Goal: Information Seeking & Learning: Check status

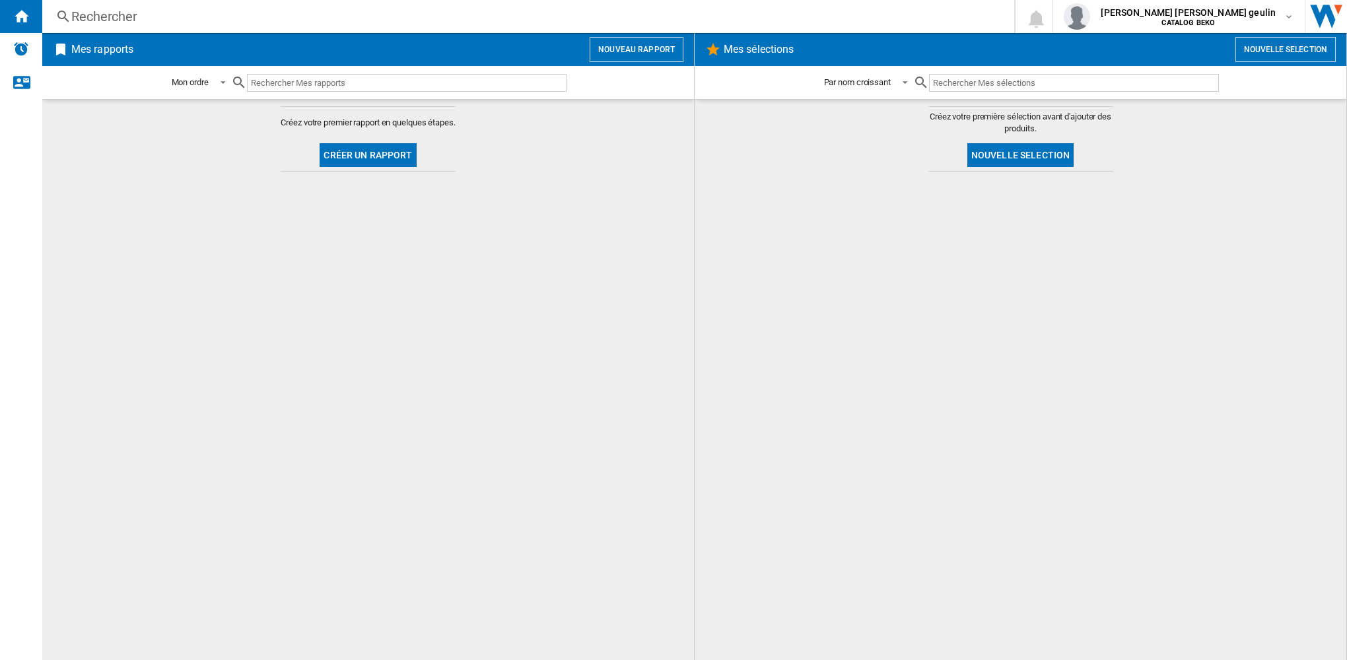
click at [136, 16] on div "Rechercher" at bounding box center [525, 16] width 909 height 18
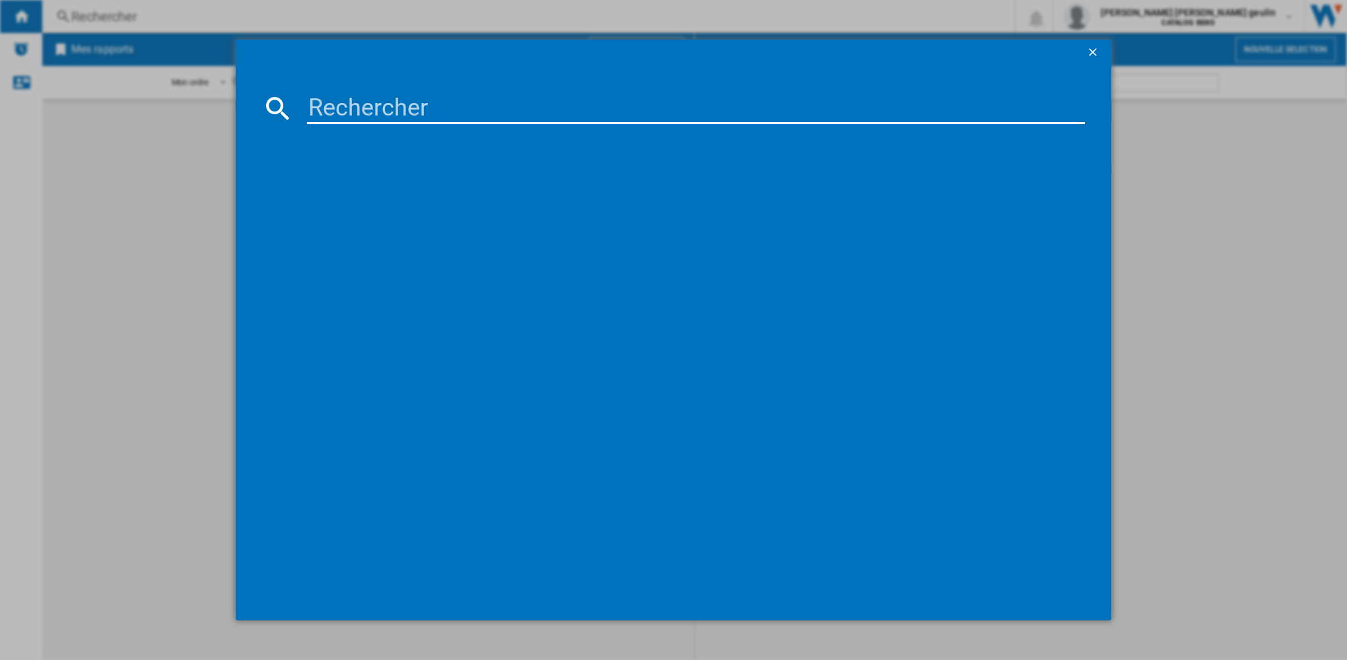
click at [440, 106] on input at bounding box center [696, 108] width 778 height 32
paste input "B5WFT51041WDOS"
type input "B5WFT51041WDOS"
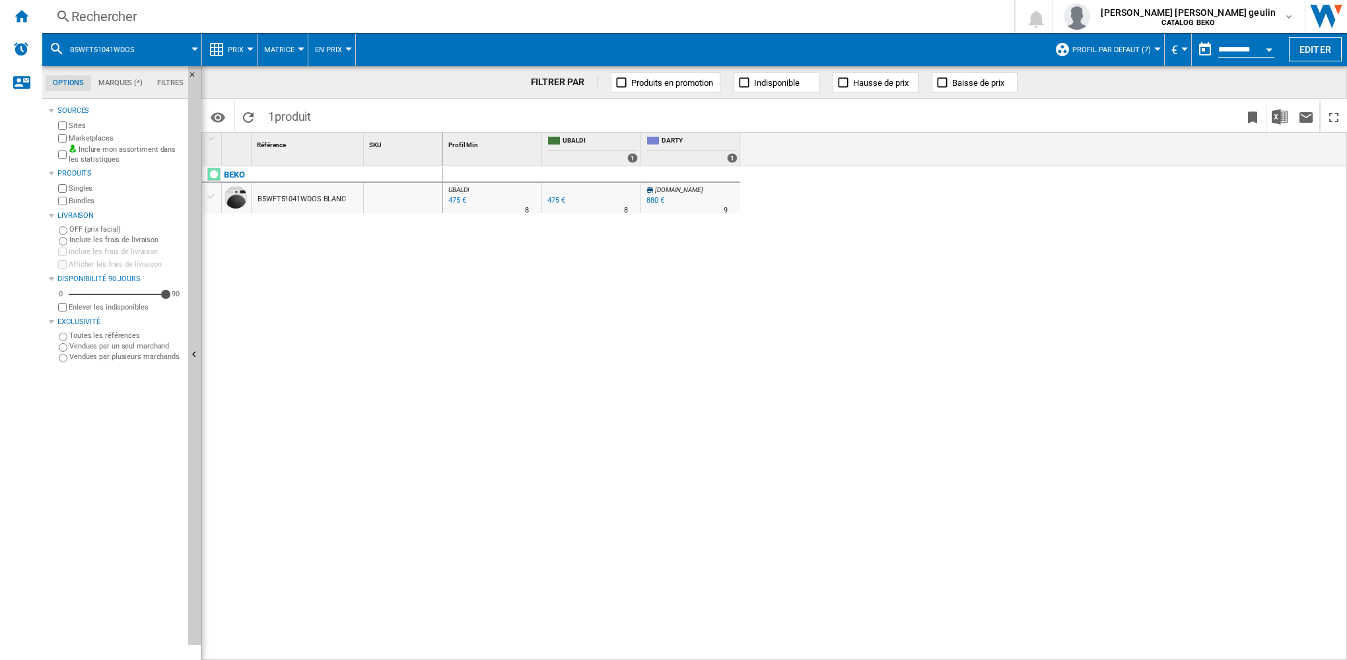
click at [311, 196] on div "B5WFT51041WDOS BLANC" at bounding box center [302, 199] width 88 height 30
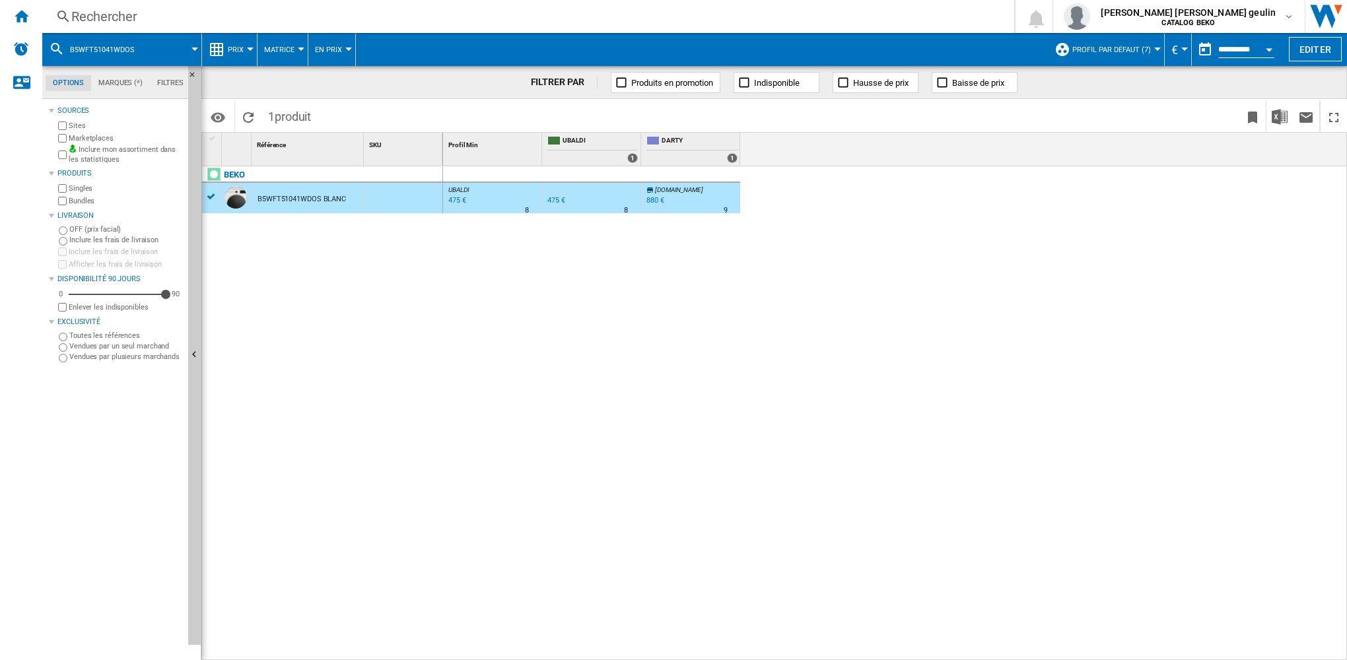
click at [1267, 50] on div "Open calendar" at bounding box center [1269, 49] width 7 height 3
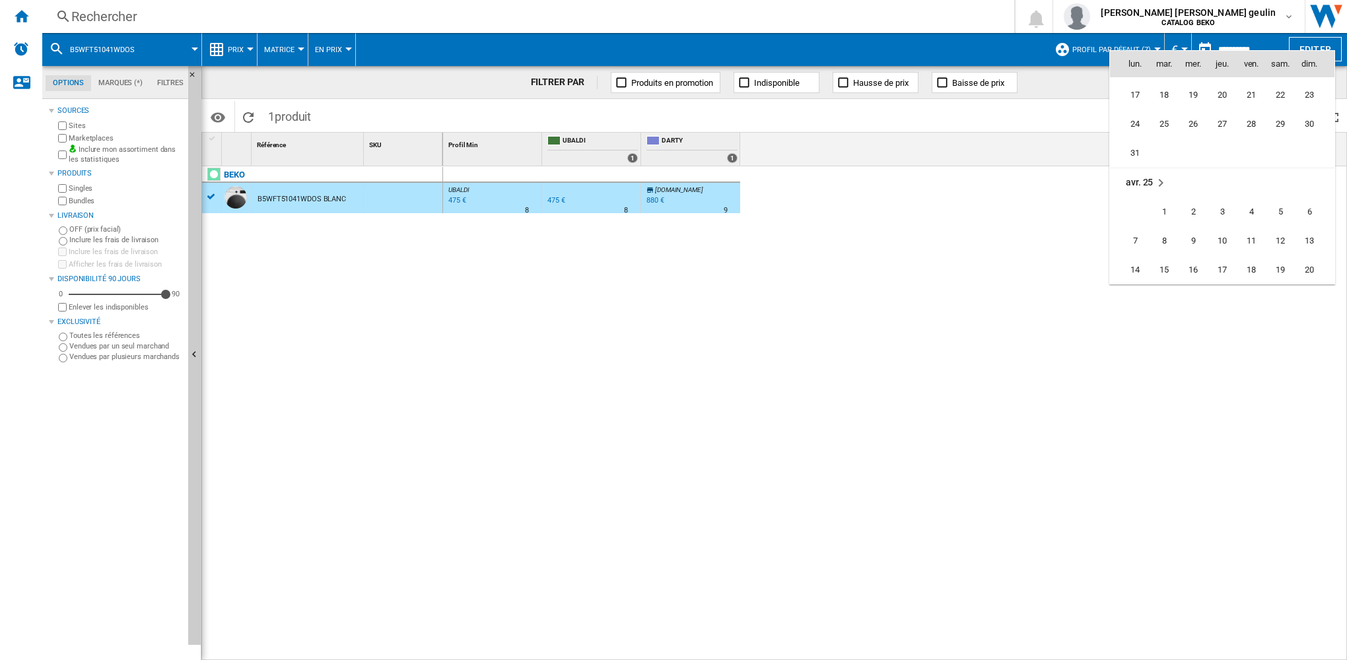
scroll to position [5507, 0]
click at [1245, 240] on span "11" at bounding box center [1251, 243] width 26 height 26
type input "**********"
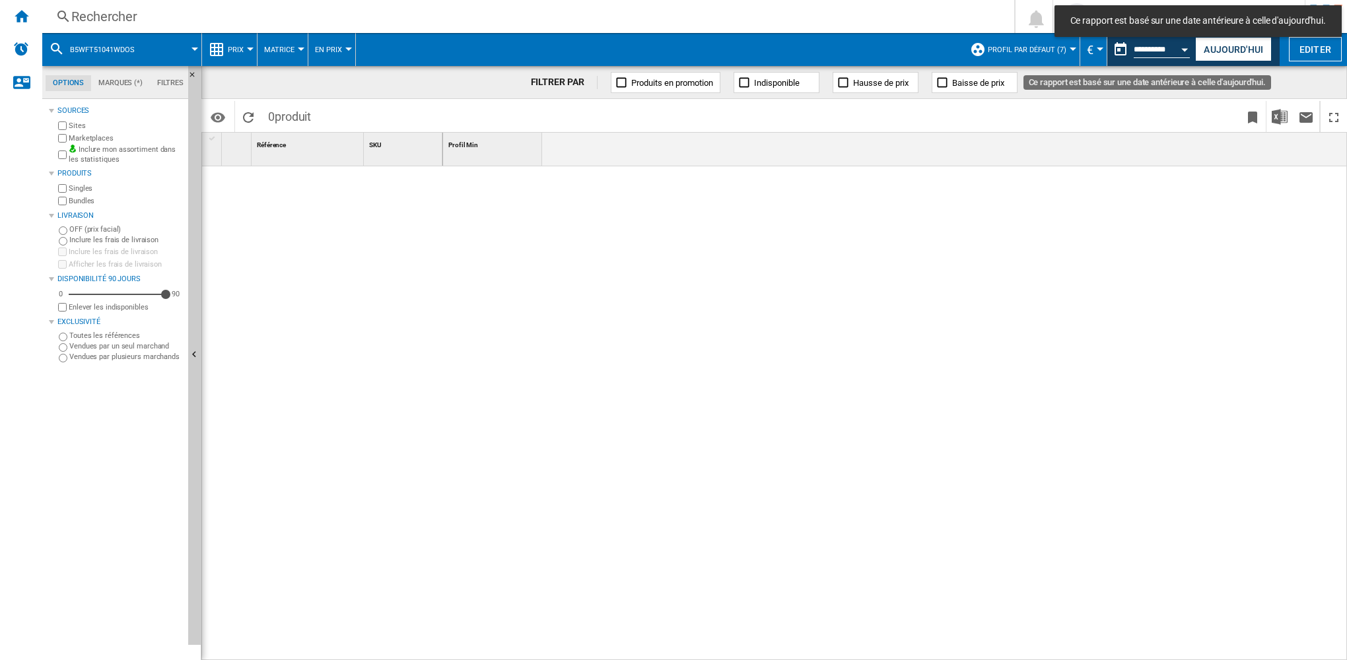
click at [1173, 48] on button "Open calendar" at bounding box center [1185, 48] width 24 height 24
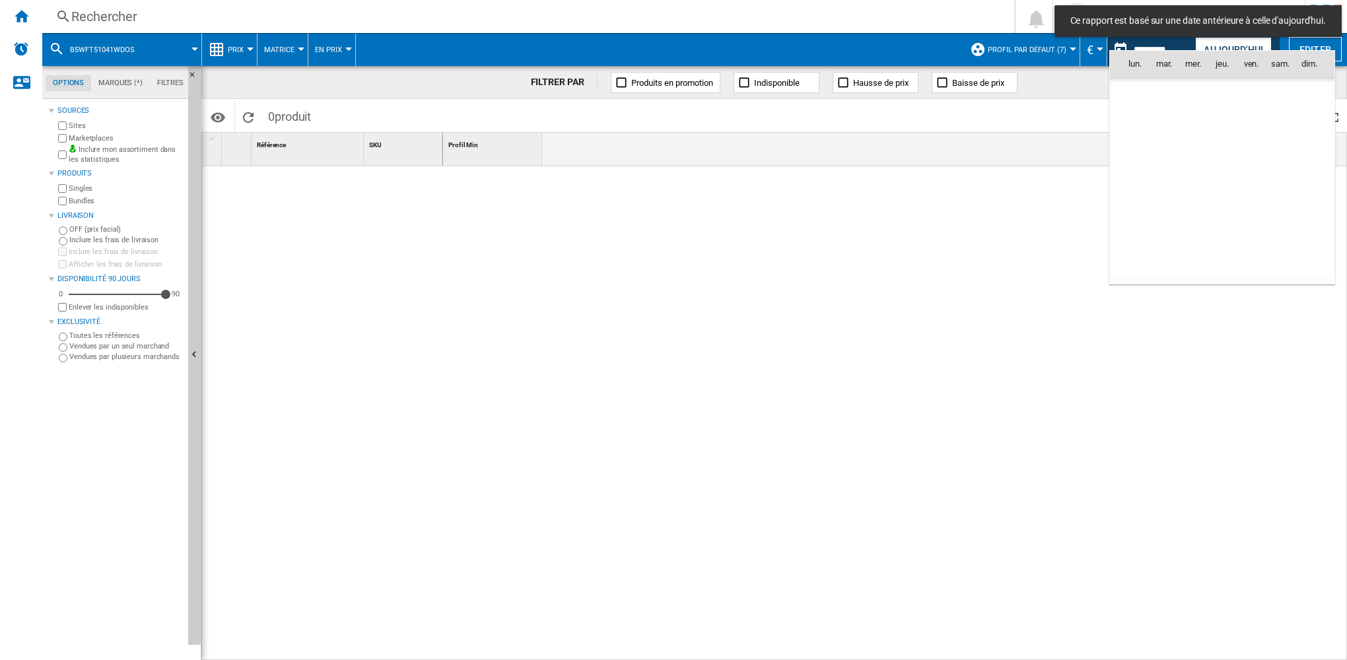
scroll to position [5599, 0]
click at [1225, 149] on span "10" at bounding box center [1222, 150] width 26 height 26
type input "**********"
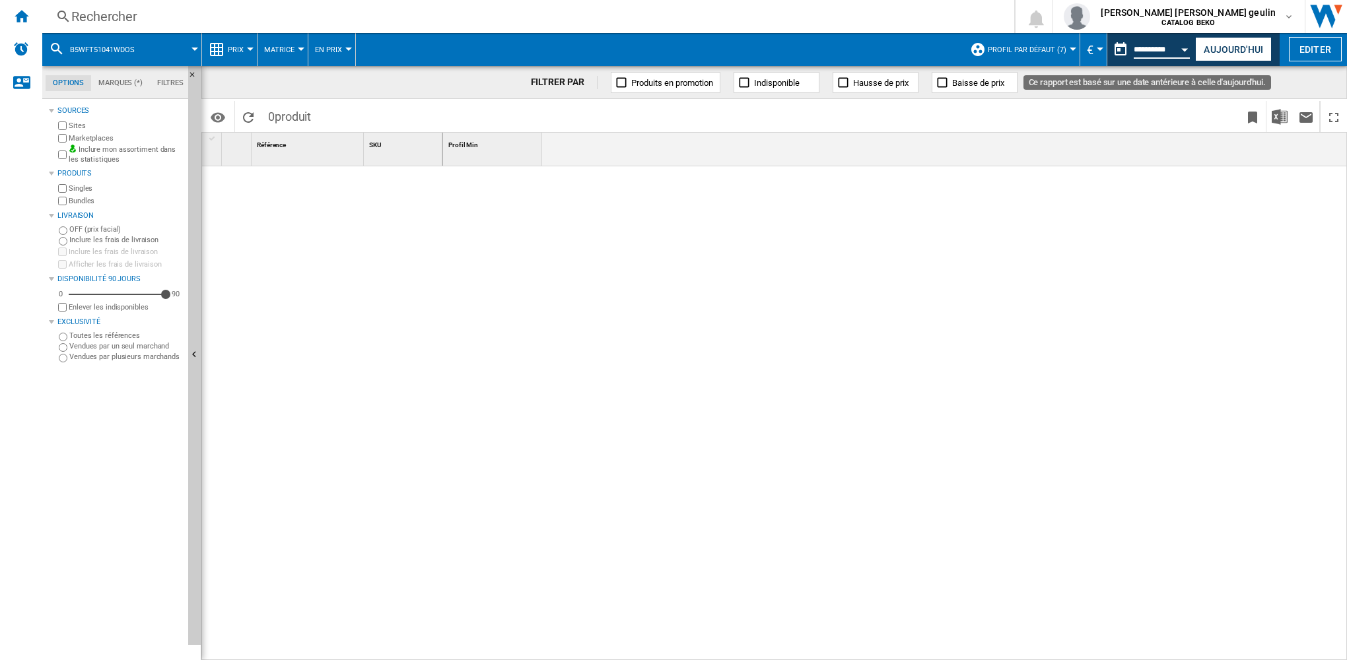
click at [1152, 48] on input "**********" at bounding box center [1162, 52] width 56 height 12
click at [1185, 52] on button "Open calendar" at bounding box center [1185, 48] width 24 height 24
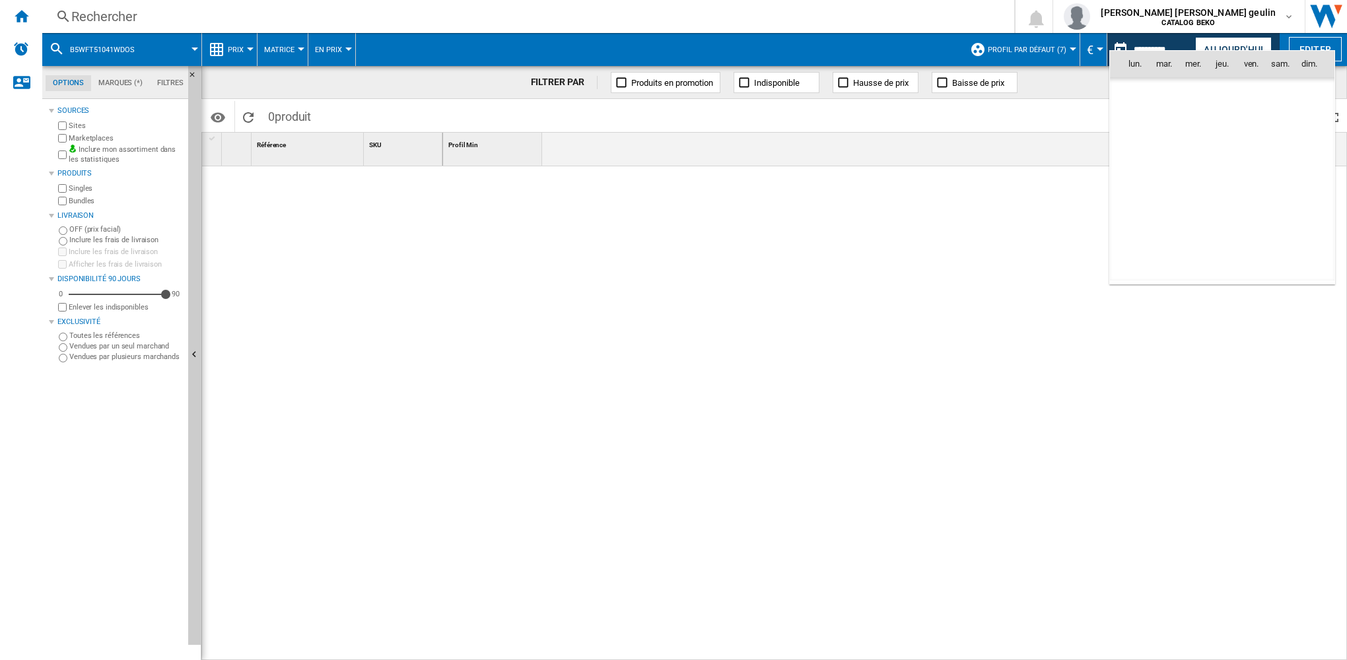
scroll to position [5599, 0]
click at [1239, 177] on span "18" at bounding box center [1251, 179] width 26 height 26
type input "**********"
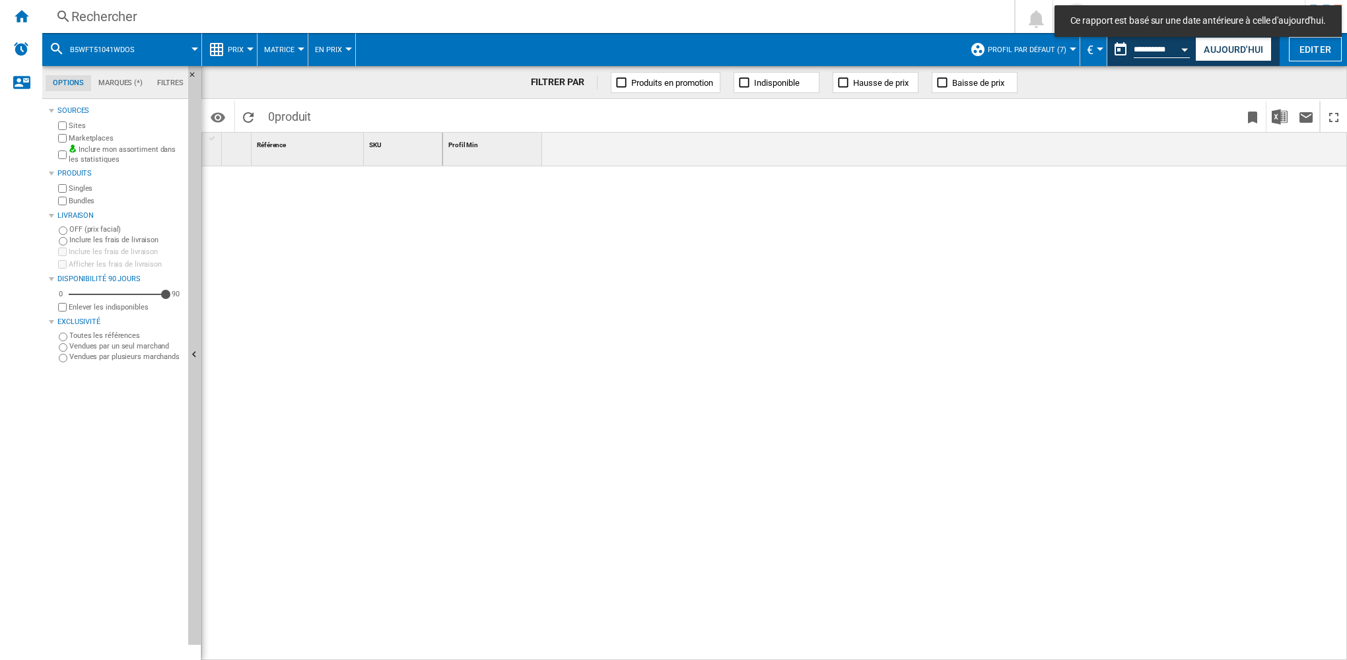
click at [549, 240] on div at bounding box center [895, 413] width 905 height 495
click at [152, 50] on div "B5WFT51041WDOS" at bounding box center [122, 49] width 146 height 33
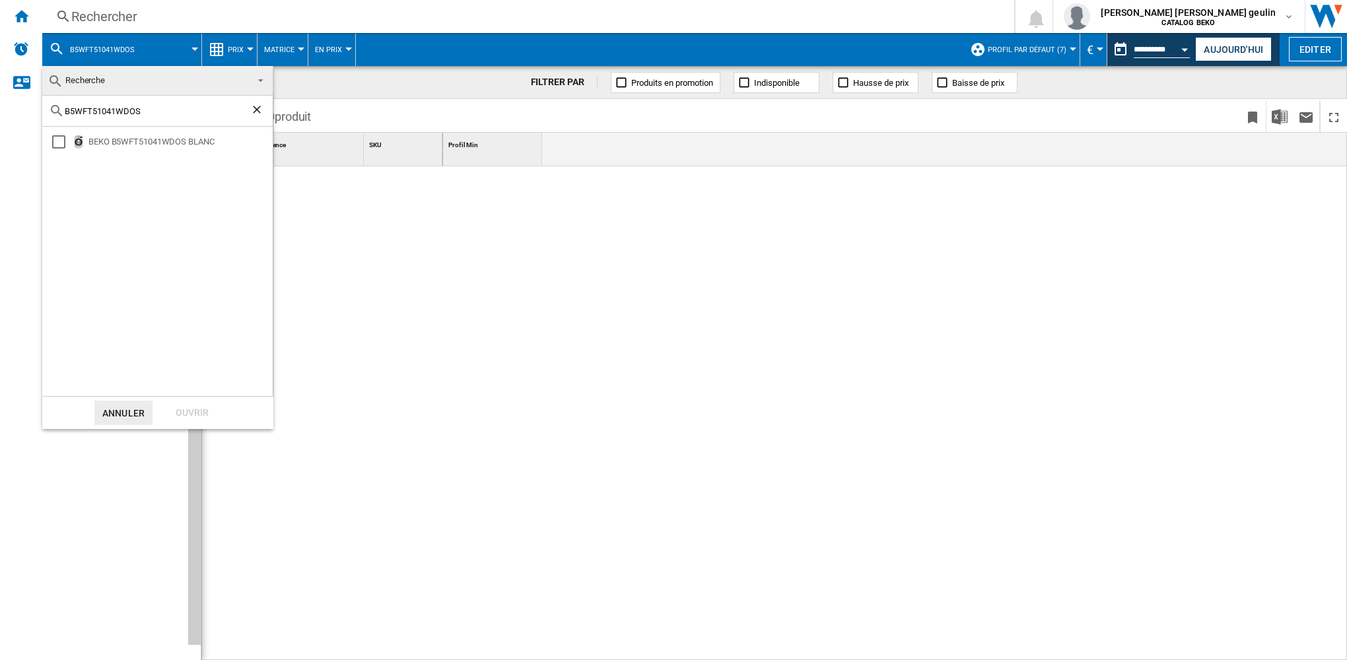
click at [171, 18] on md-backdrop at bounding box center [673, 330] width 1347 height 660
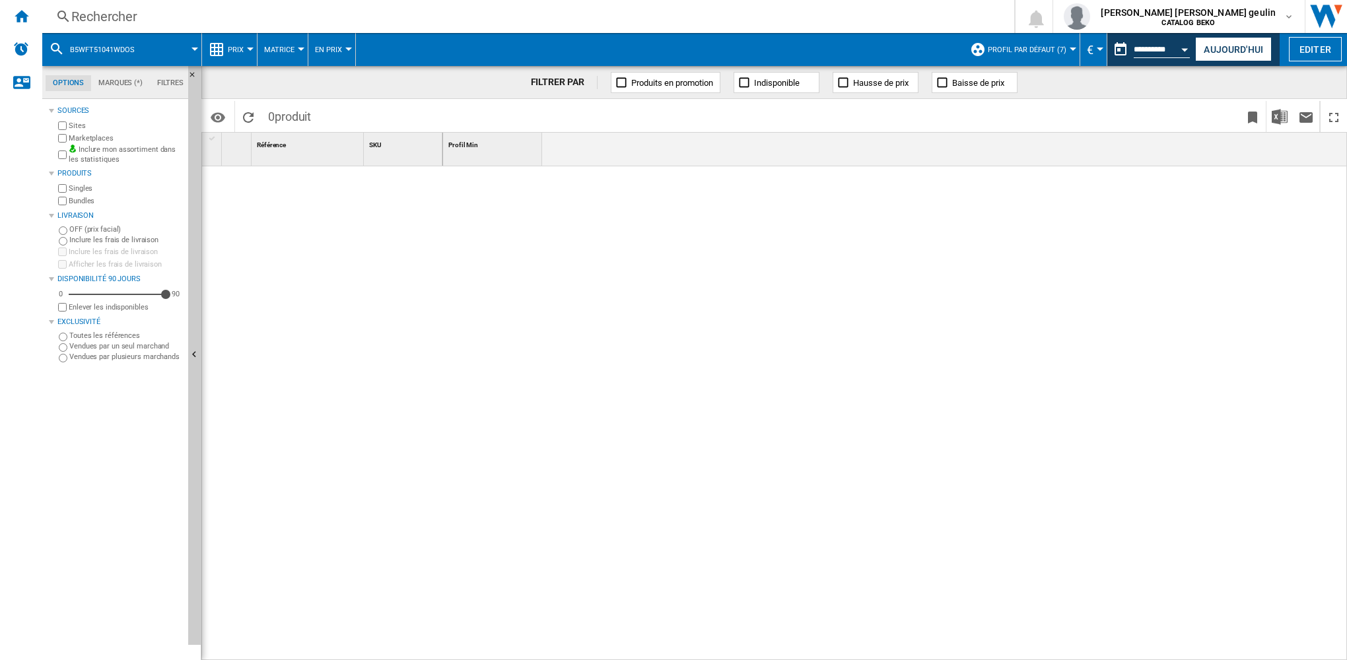
click at [131, 18] on div "Rechercher" at bounding box center [525, 16] width 909 height 18
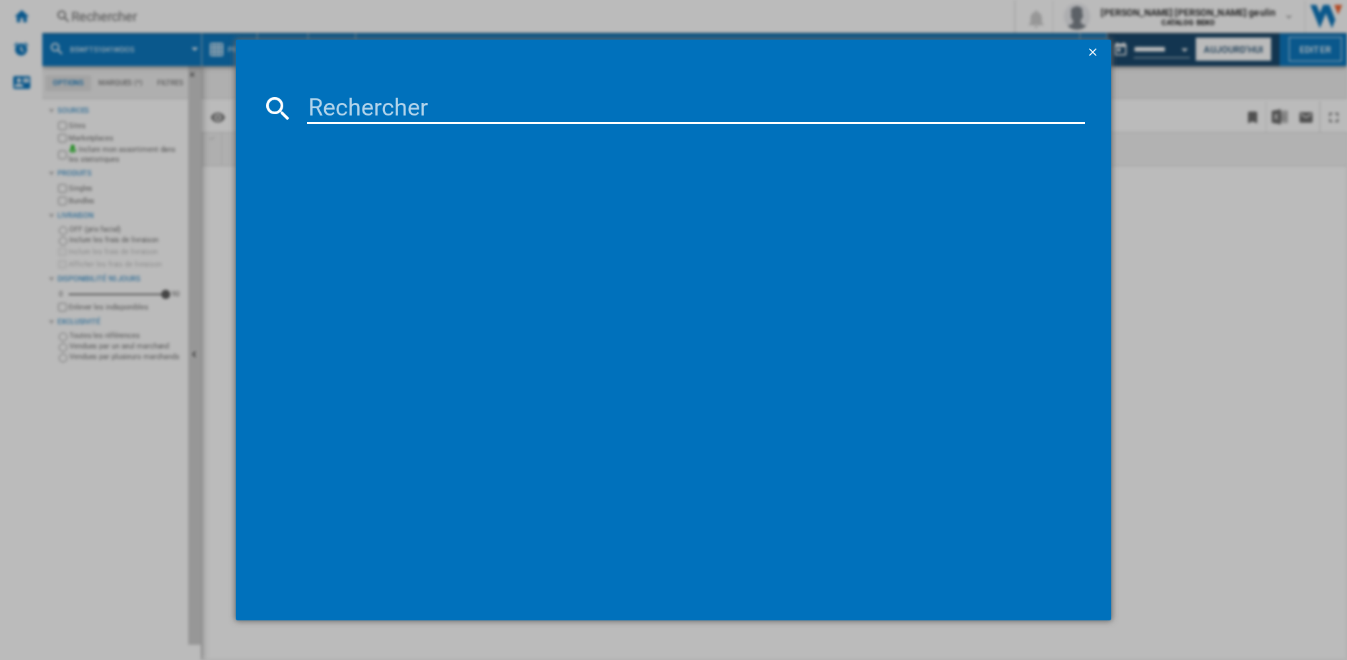
drag, startPoint x: 131, startPoint y: 18, endPoint x: 363, endPoint y: 101, distance: 246.9
click at [363, 101] on input at bounding box center [696, 108] width 778 height 32
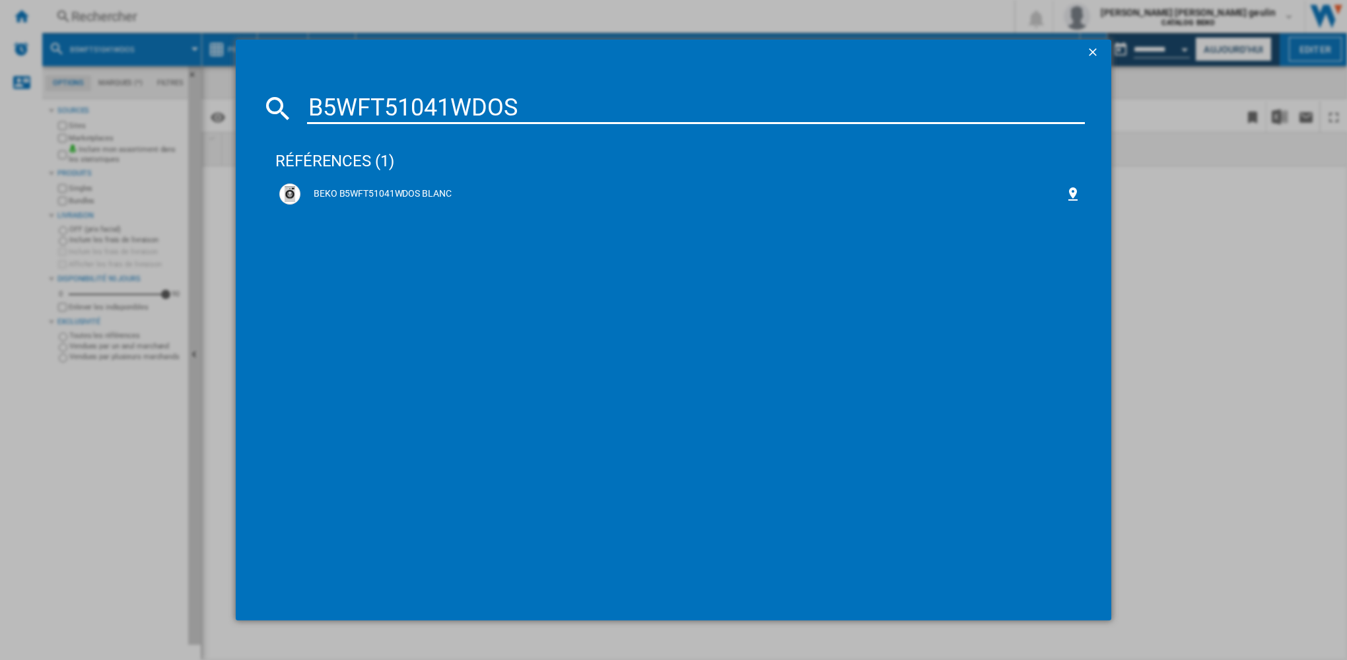
drag, startPoint x: 543, startPoint y: 99, endPoint x: 101, endPoint y: 115, distance: 442.0
click at [103, 115] on div "B5WFT51041WDOS références (1) BEKO B5WFT51041WDOS BLANC" at bounding box center [673, 330] width 1347 height 660
type input "b5t48243w"
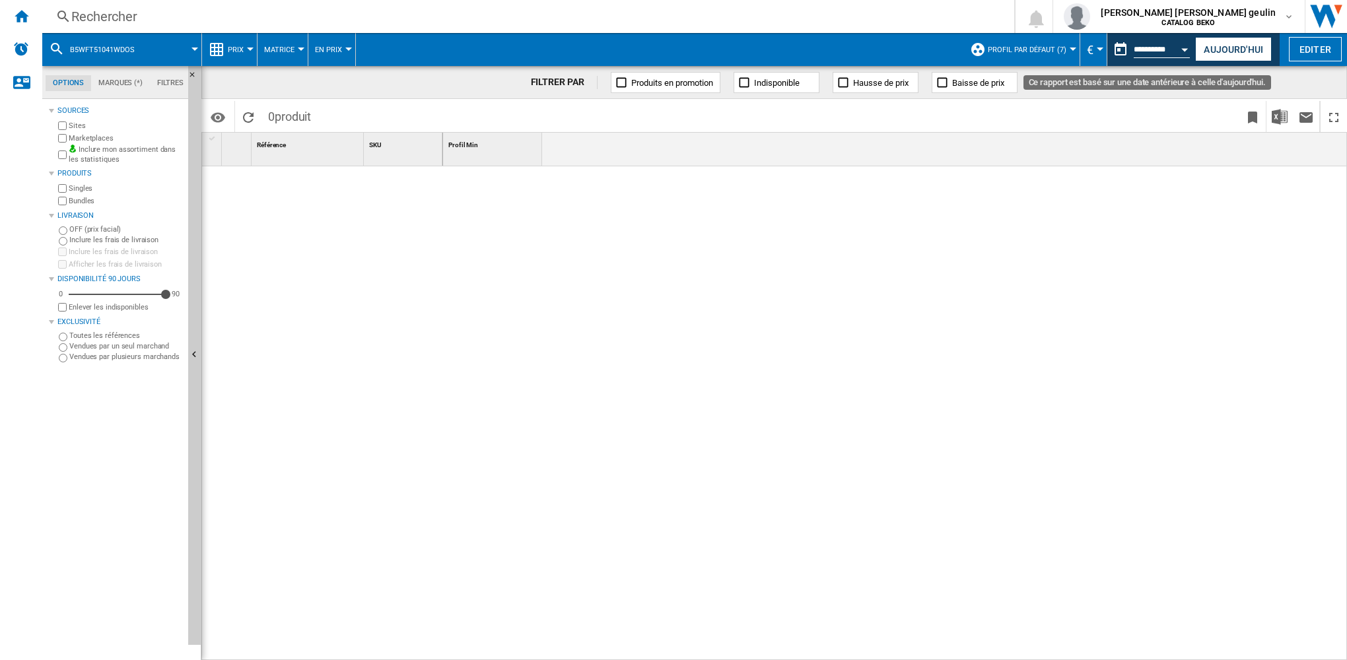
click at [1179, 48] on button "Open calendar" at bounding box center [1185, 48] width 24 height 24
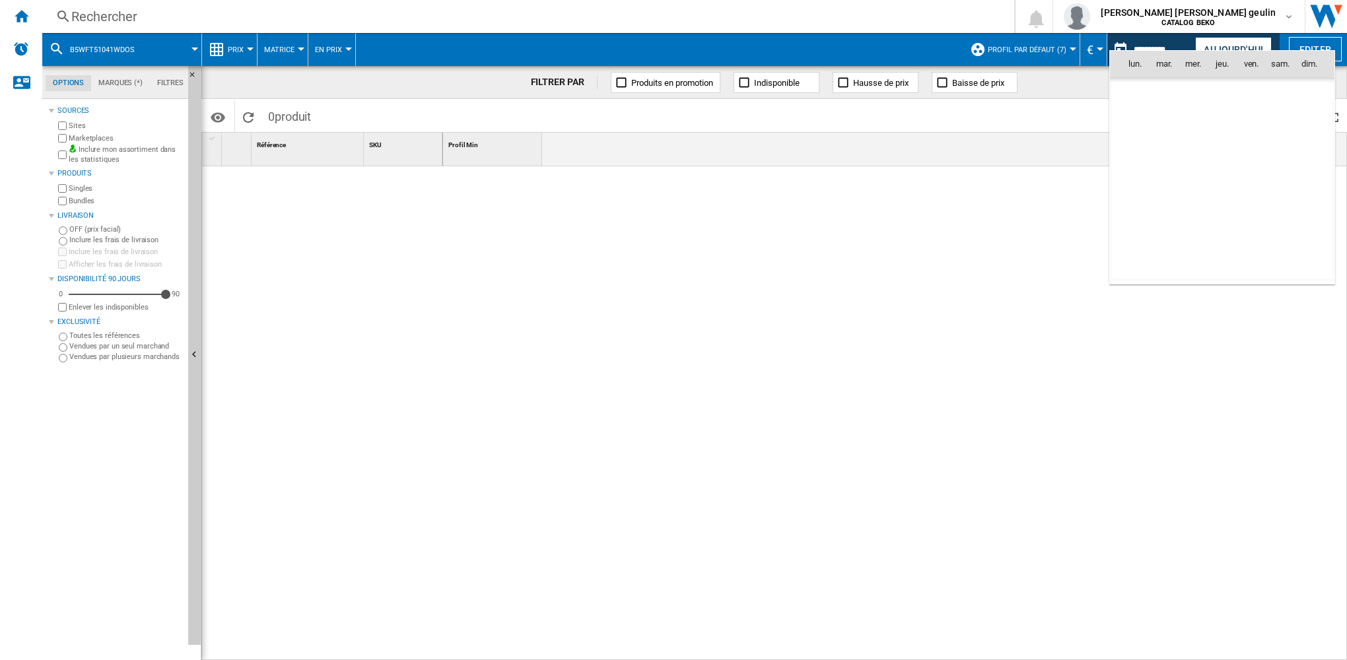
scroll to position [5599, 0]
click at [24, 13] on div at bounding box center [673, 330] width 1347 height 660
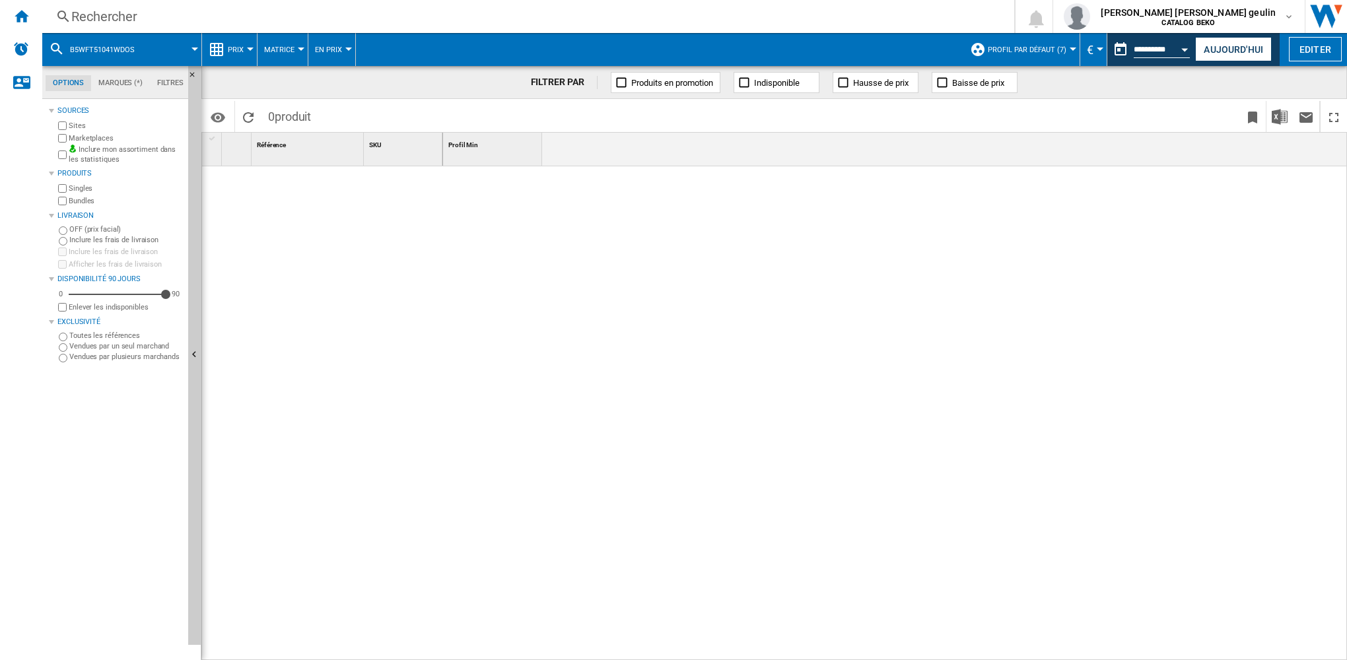
click at [87, 13] on div "Rechercher" at bounding box center [525, 16] width 909 height 18
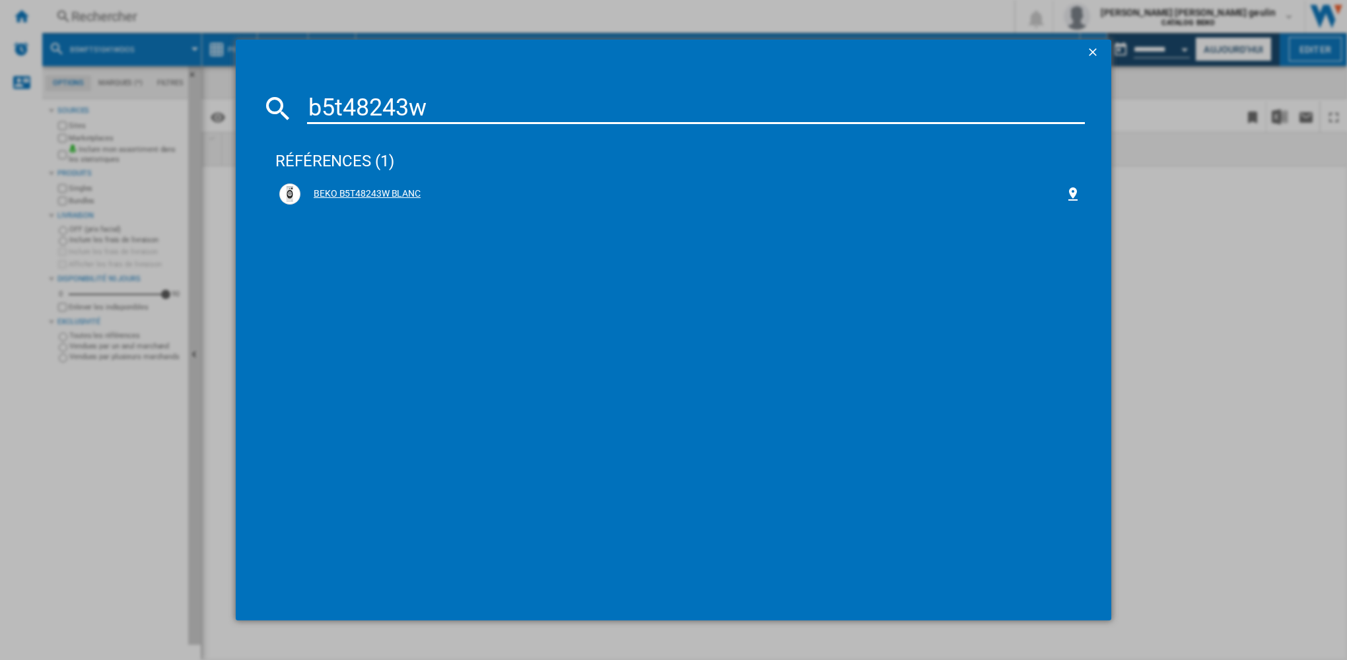
type input "b5t48243w"
drag, startPoint x: 357, startPoint y: 193, endPoint x: 473, endPoint y: 216, distance: 118.5
click at [359, 193] on div "BEKO B5T48243W BLANC" at bounding box center [682, 194] width 765 height 13
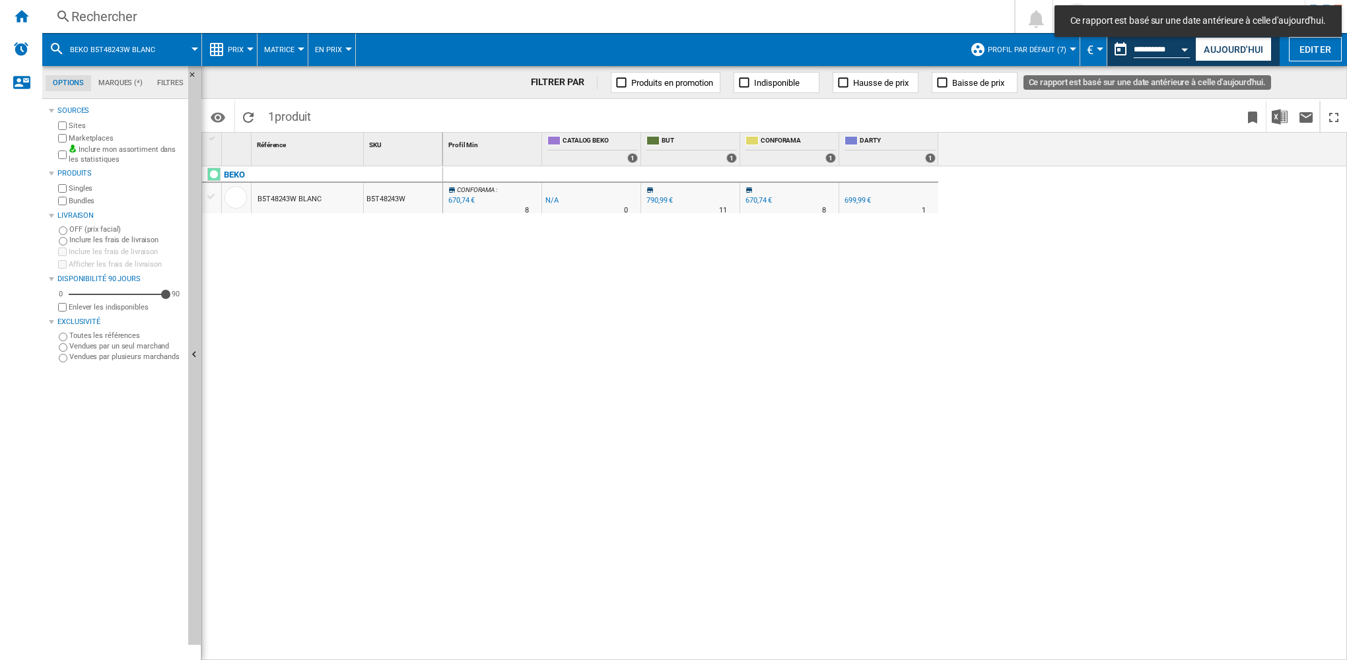
click at [1183, 48] on div "Open calendar" at bounding box center [1185, 49] width 7 height 3
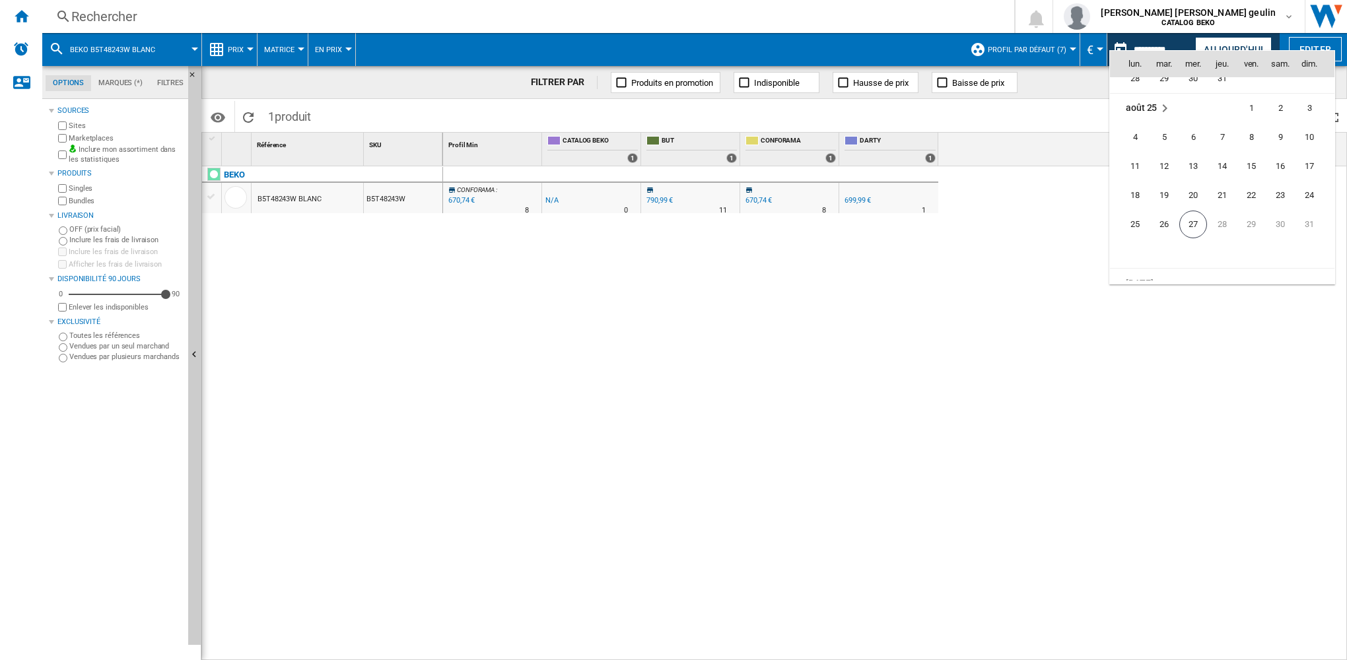
scroll to position [6300, 0]
click at [1200, 177] on span "20" at bounding box center [1193, 179] width 26 height 26
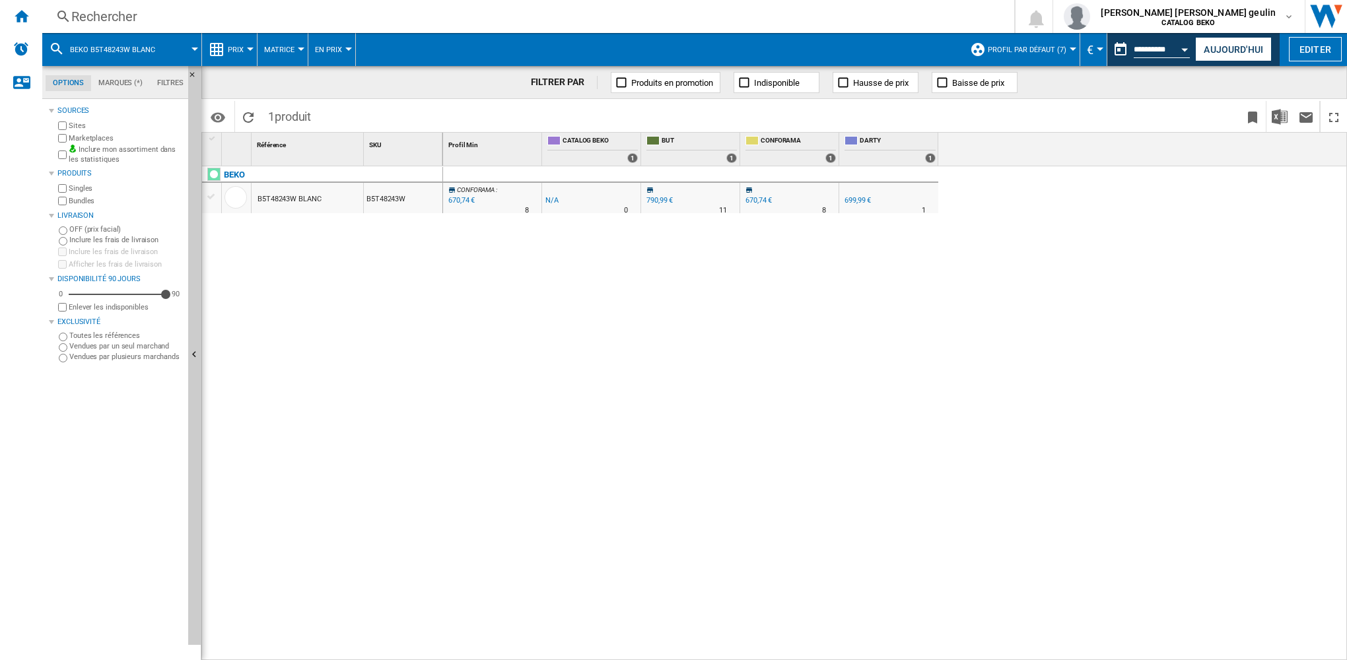
type input "**********"
click at [864, 202] on div "466,12 €" at bounding box center [858, 200] width 26 height 9
click at [860, 196] on div "466,12 €" at bounding box center [858, 200] width 26 height 9
click at [856, 199] on div "466,12 €" at bounding box center [858, 200] width 26 height 9
click at [1186, 48] on div "Open calendar" at bounding box center [1185, 49] width 7 height 3
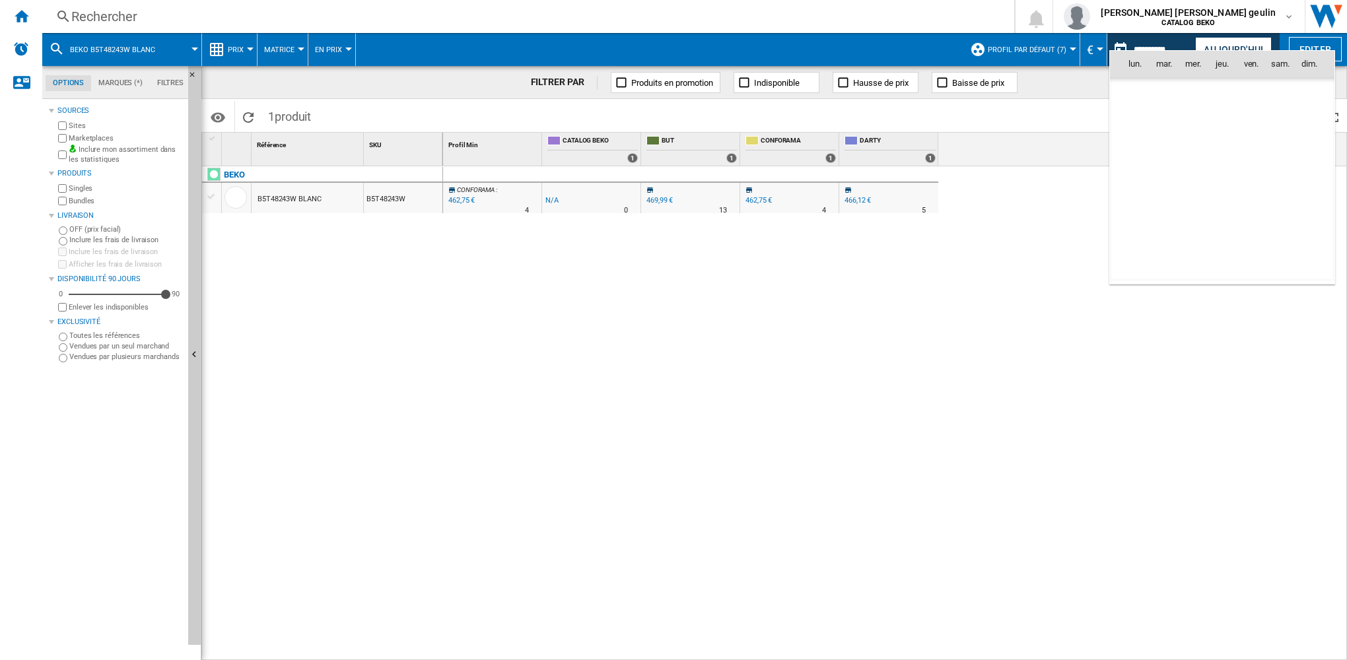
scroll to position [6299, 0]
click at [1286, 152] on span "16" at bounding box center [1280, 150] width 26 height 26
type input "**********"
